Goal: Use online tool/utility: Utilize a website feature to perform a specific function

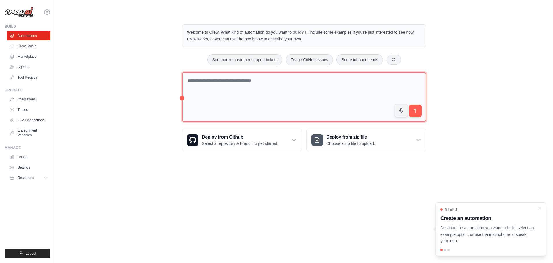
click at [262, 94] on textarea at bounding box center [304, 97] width 244 height 50
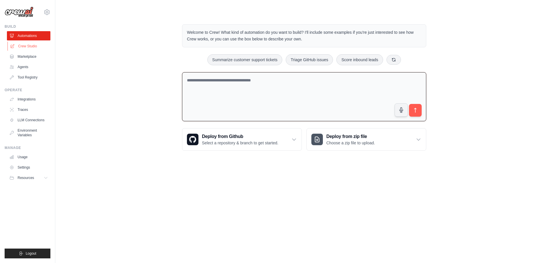
click at [30, 44] on link "Crew Studio" at bounding box center [29, 46] width 44 height 9
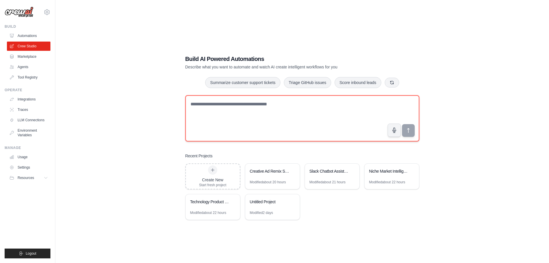
click at [274, 116] on textarea at bounding box center [302, 118] width 234 height 46
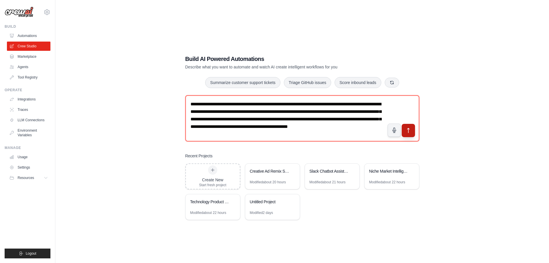
type textarea "**********"
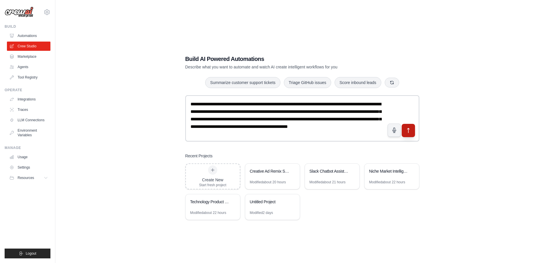
click at [409, 133] on icon "submit" at bounding box center [408, 130] width 6 height 6
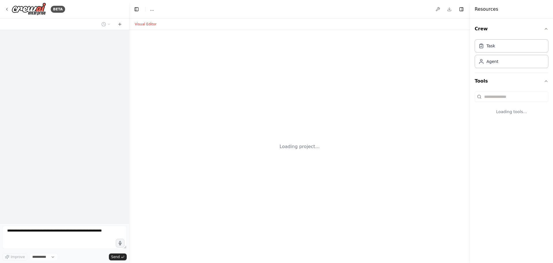
select select "****"
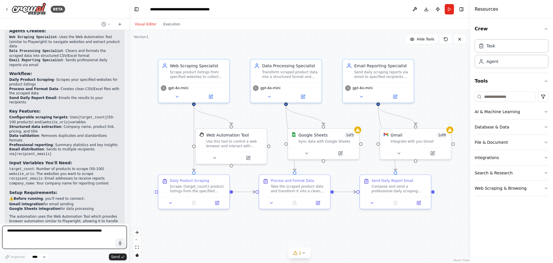
scroll to position [541, 0]
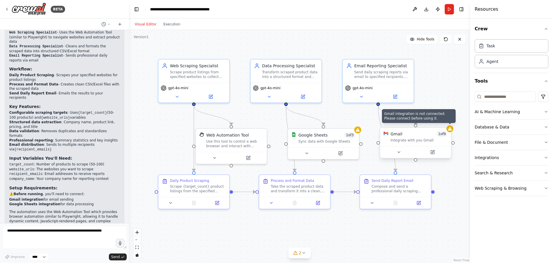
click at [451, 130] on icon at bounding box center [450, 128] width 4 height 3
click at [450, 131] on div at bounding box center [450, 128] width 7 height 7
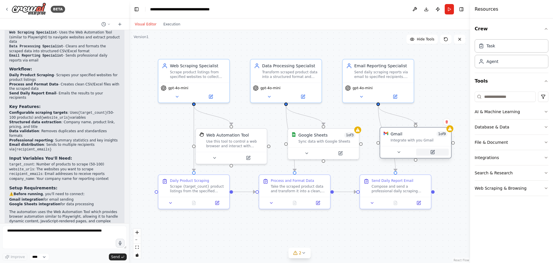
click at [437, 151] on button at bounding box center [433, 151] width 33 height 7
click at [435, 155] on button at bounding box center [435, 151] width 33 height 7
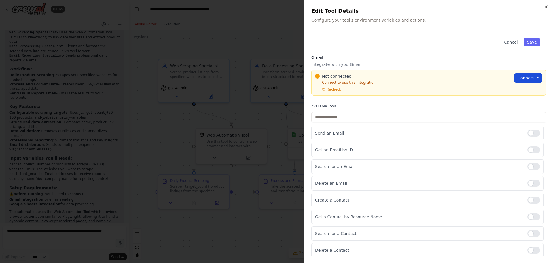
click at [525, 80] on span "Connect" at bounding box center [526, 78] width 17 height 6
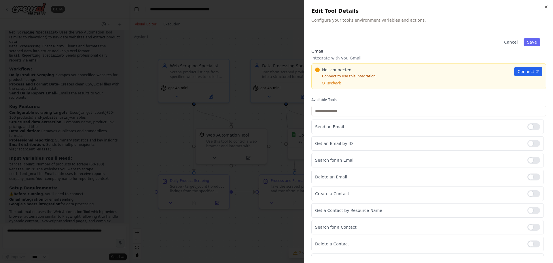
scroll to position [0, 0]
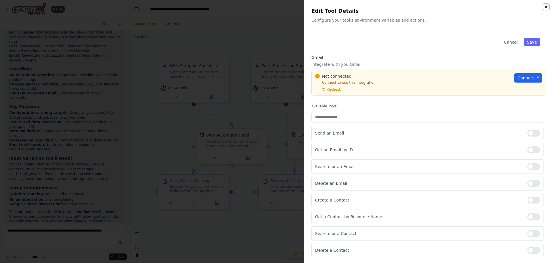
click at [545, 7] on icon "button" at bounding box center [546, 7] width 5 height 5
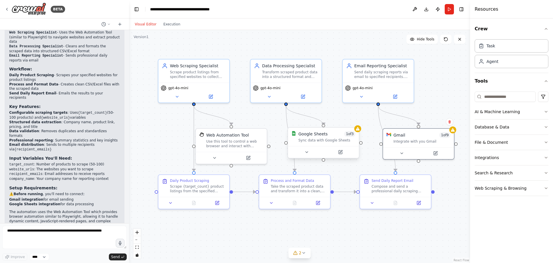
click at [357, 133] on div "Google Sheets 1 of 3 Sync data with Google Sheets" at bounding box center [323, 136] width 71 height 18
click at [358, 132] on div "Google Sheets 1 of 3 Sync data with Google Sheets" at bounding box center [323, 136] width 71 height 18
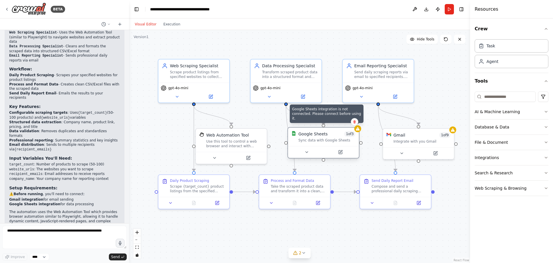
click at [359, 132] on div at bounding box center [358, 128] width 7 height 7
click at [345, 156] on div at bounding box center [323, 152] width 71 height 12
click at [344, 152] on button at bounding box center [340, 151] width 33 height 7
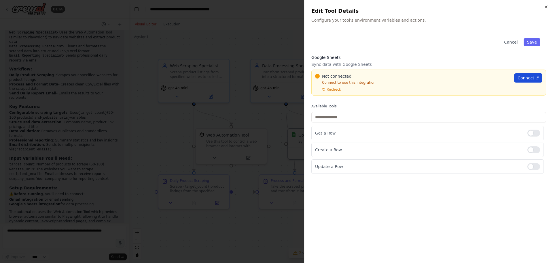
click at [530, 80] on span "Connect" at bounding box center [526, 78] width 17 height 6
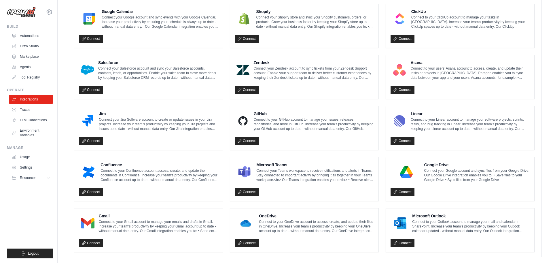
scroll to position [280, 0]
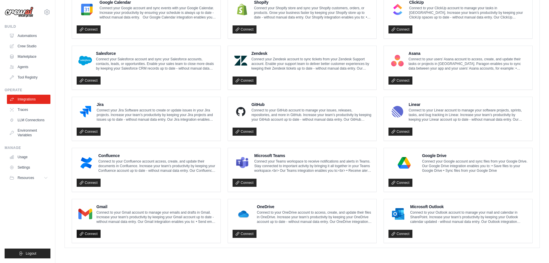
click at [87, 237] on link "Connect" at bounding box center [89, 233] width 24 height 8
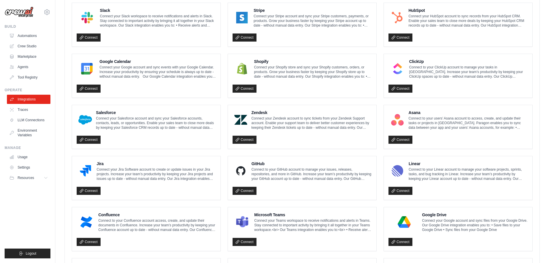
scroll to position [300, 0]
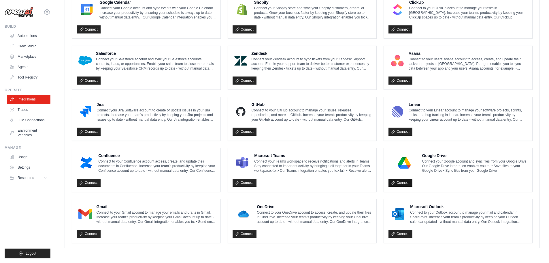
click at [407, 182] on link "Connect" at bounding box center [401, 182] width 24 height 8
